Goal: Complete application form

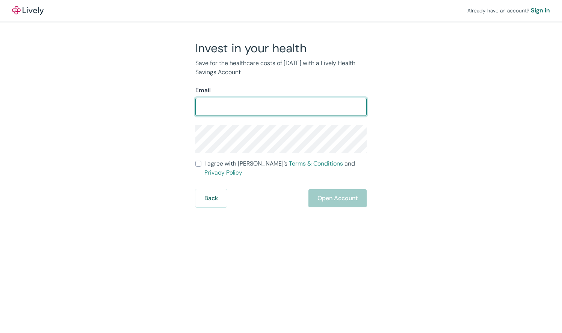
click at [292, 109] on input "Email" at bounding box center [280, 106] width 171 height 15
type input "[EMAIL_ADDRESS][DOMAIN_NAME]"
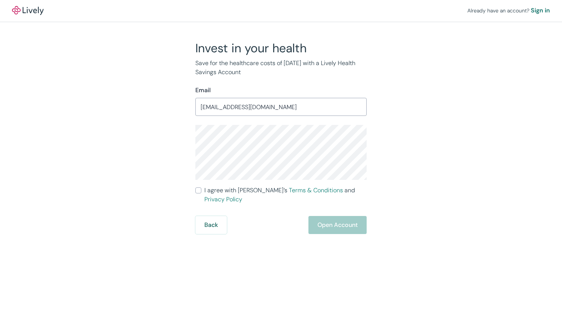
click at [200, 191] on input "I agree with Lively’s Terms & Conditions and Privacy Policy" at bounding box center [198, 190] width 6 height 6
checkbox input "true"
click at [323, 216] on button "Open Account" at bounding box center [337, 225] width 58 height 18
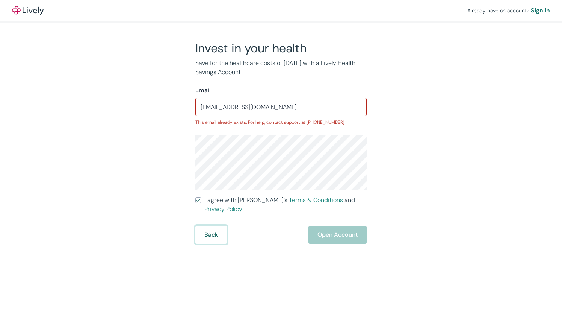
click at [203, 225] on button "Back" at bounding box center [211, 234] width 32 height 18
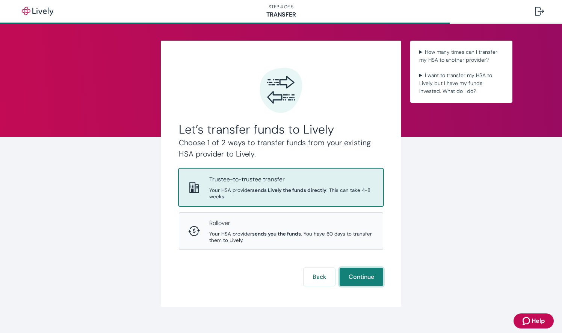
click at [348, 281] on button "Continue" at bounding box center [362, 277] width 44 height 18
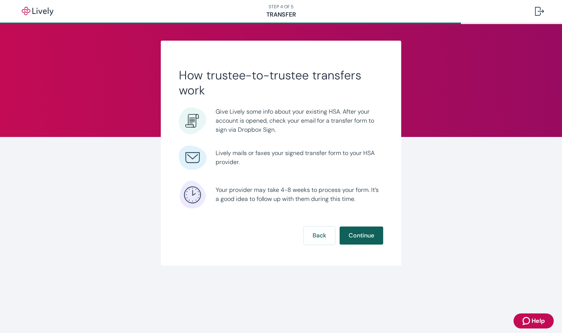
click at [372, 237] on button "Continue" at bounding box center [362, 235] width 44 height 18
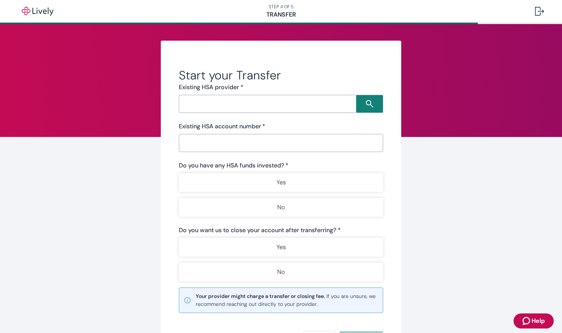
click at [343, 104] on input "Search input" at bounding box center [268, 103] width 175 height 11
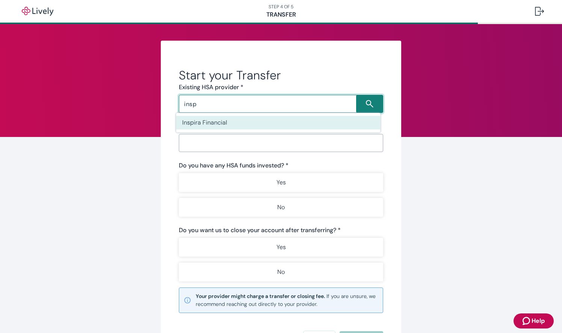
click at [328, 124] on li "Inspira Financial" at bounding box center [278, 123] width 204 height 14
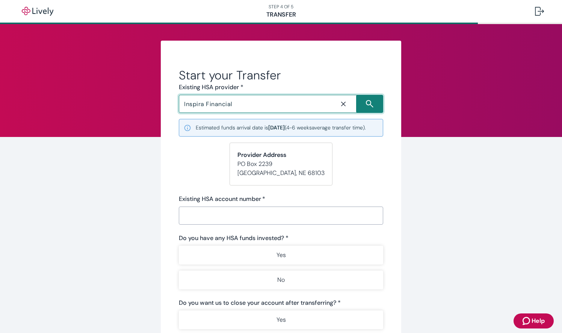
type input "Inspira Financial"
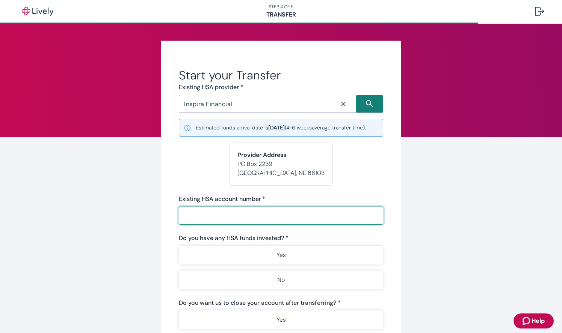
click at [250, 222] on input "Existing HSA account number   *" at bounding box center [281, 215] width 204 height 15
paste input "74250009016255424"
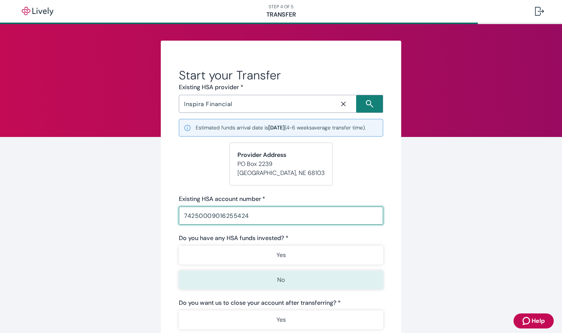
type input "74250009016255424"
click at [242, 283] on button "No" at bounding box center [281, 279] width 204 height 19
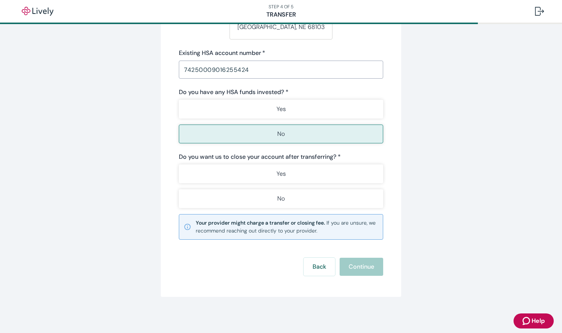
scroll to position [147, 0]
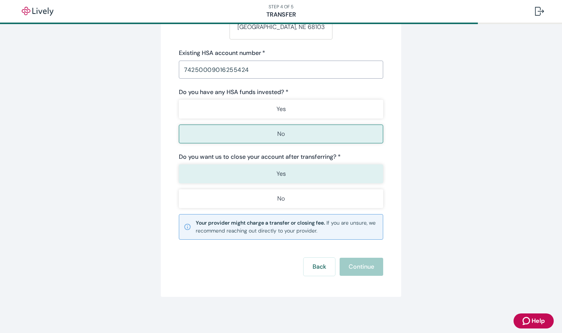
click at [289, 183] on button "Yes" at bounding box center [281, 173] width 204 height 19
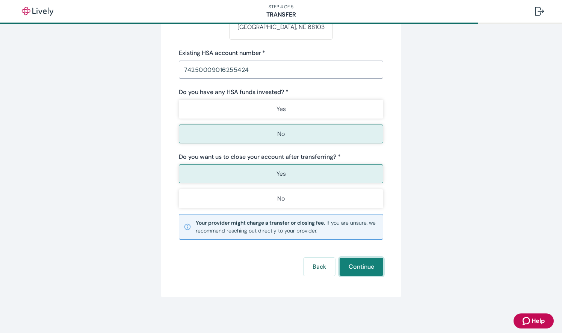
click at [353, 268] on button "Continue" at bounding box center [362, 266] width 44 height 18
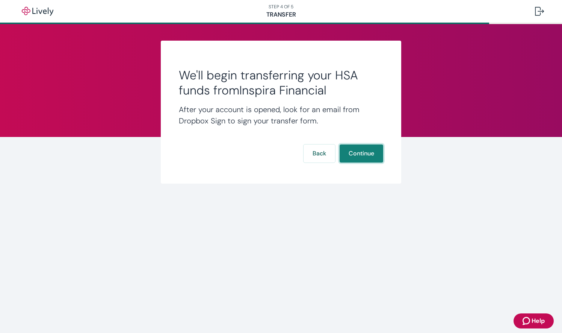
click at [358, 153] on button "Continue" at bounding box center [362, 153] width 44 height 18
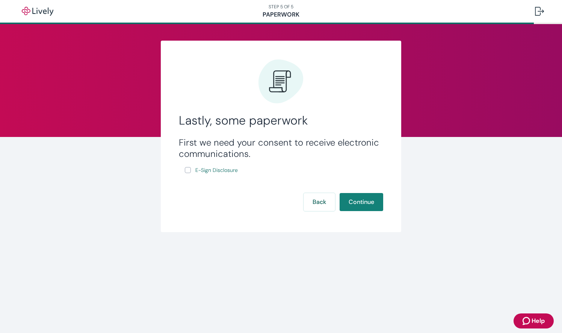
click at [189, 170] on input "E-Sign Disclosure" at bounding box center [188, 170] width 6 height 6
checkbox input "true"
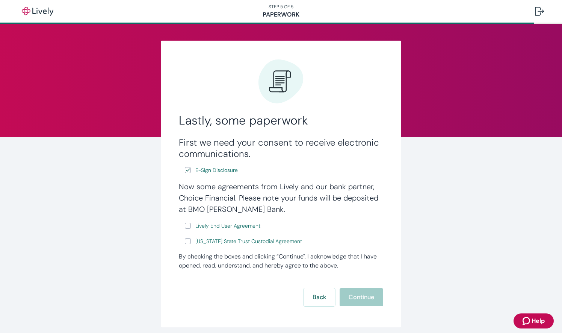
click at [185, 227] on input "Lively End User Agreement" at bounding box center [188, 225] width 6 height 6
checkbox input "true"
click at [185, 242] on input "[US_STATE] State Trust Custodial Agreement" at bounding box center [188, 241] width 6 height 6
checkbox input "true"
click at [317, 296] on button "Back" at bounding box center [320, 297] width 32 height 18
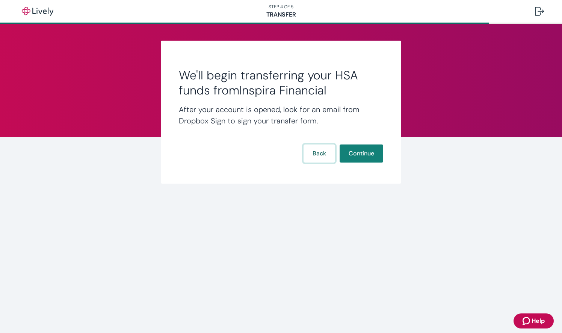
click at [316, 152] on button "Back" at bounding box center [320, 153] width 32 height 18
